Goal: Communication & Community: Answer question/provide support

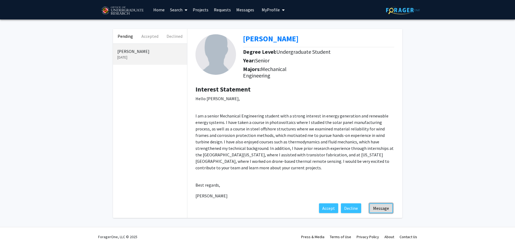
click at [378, 213] on button "Message" at bounding box center [381, 208] width 24 height 10
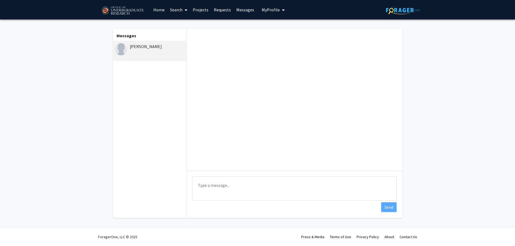
click at [236, 67] on div at bounding box center [294, 100] width 215 height 142
click at [220, 176] on textarea "Type a message" at bounding box center [294, 188] width 204 height 24
